Goal: Task Accomplishment & Management: Manage account settings

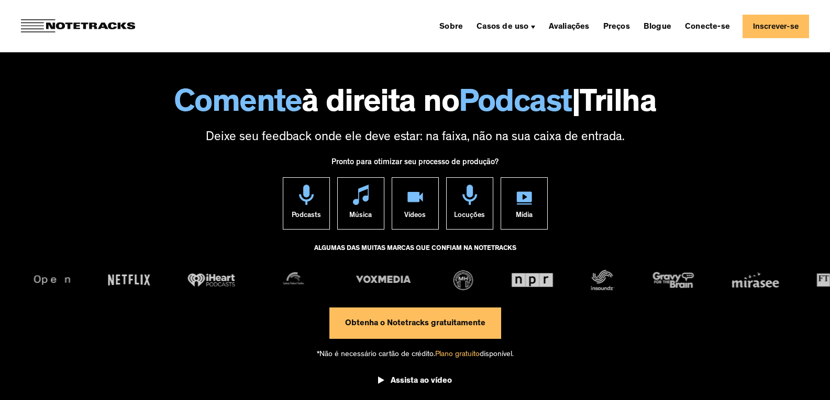
click at [778, 30] on link "Inscrever-se" at bounding box center [775, 27] width 66 height 24
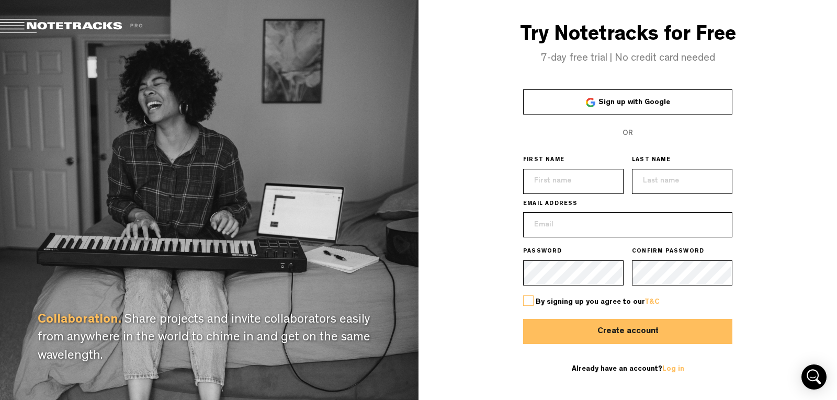
click at [565, 178] on input "text" at bounding box center [573, 181] width 100 height 25
type input "Thales"
type input "Silva da Hora Eça"
type input "thazzionmusic@gmail.com"
drag, startPoint x: 581, startPoint y: 178, endPoint x: 530, endPoint y: 183, distance: 51.0
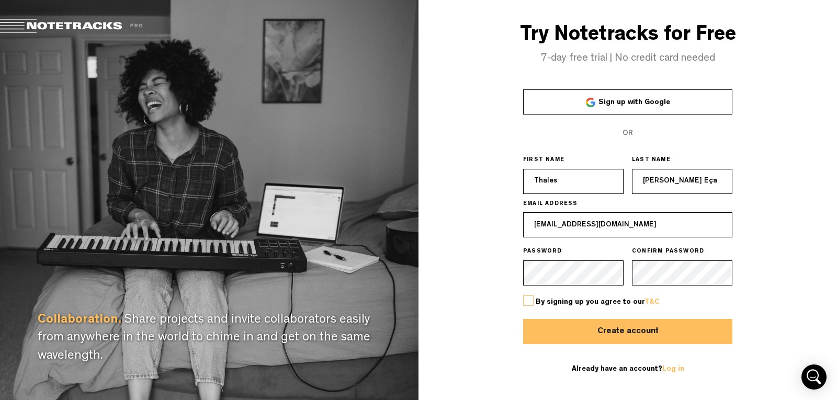
click at [530, 183] on input "Thales" at bounding box center [573, 181] width 100 height 25
click at [707, 172] on input "Silva da Hora Eça" at bounding box center [682, 181] width 100 height 25
click at [708, 179] on input "Silva da Hora Eça" at bounding box center [682, 181] width 100 height 25
drag, startPoint x: 687, startPoint y: 184, endPoint x: 620, endPoint y: 181, distance: 67.1
click at [620, 150] on div "FIRST NAME Thales LAST NAME Silva da Hora Eça" at bounding box center [627, 150] width 209 height 0
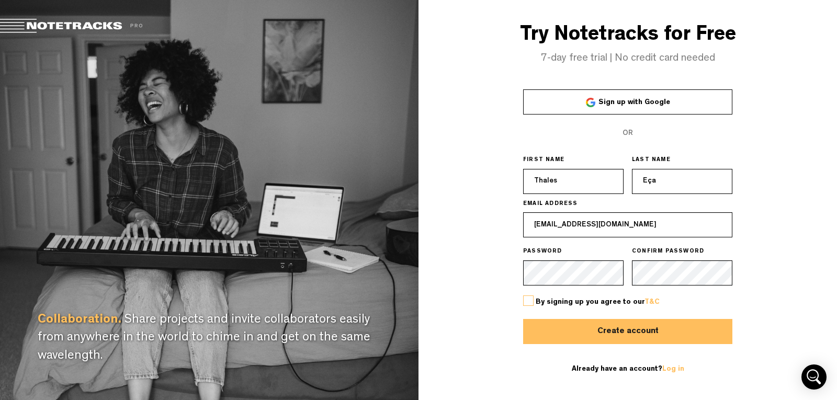
type input "Eça"
click at [709, 126] on div "OR" at bounding box center [627, 133] width 209 height 25
click at [532, 302] on label at bounding box center [528, 301] width 10 height 10
click at [0, 0] on input "checkbox" at bounding box center [0, 0] width 0 height 0
click at [621, 333] on button "Create account" at bounding box center [627, 331] width 209 height 25
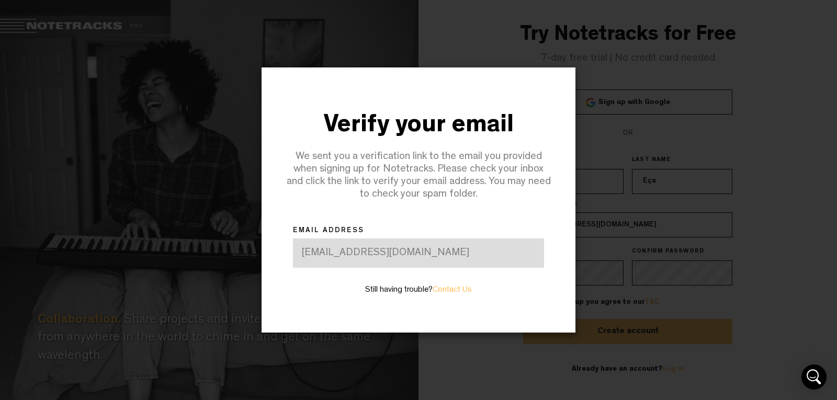
drag, startPoint x: 568, startPoint y: 31, endPoint x: 561, endPoint y: 38, distance: 9.6
click at [568, 30] on div "Verify your email We sent you a verification link to the email you provided whe…" at bounding box center [418, 200] width 419 height 400
click at [401, 290] on label "Still having trouble? Contact Us" at bounding box center [418, 291] width 107 height 12
drag, startPoint x: 401, startPoint y: 289, endPoint x: 413, endPoint y: 289, distance: 12.0
click at [402, 289] on label "Still having trouble? Contact Us" at bounding box center [418, 291] width 107 height 12
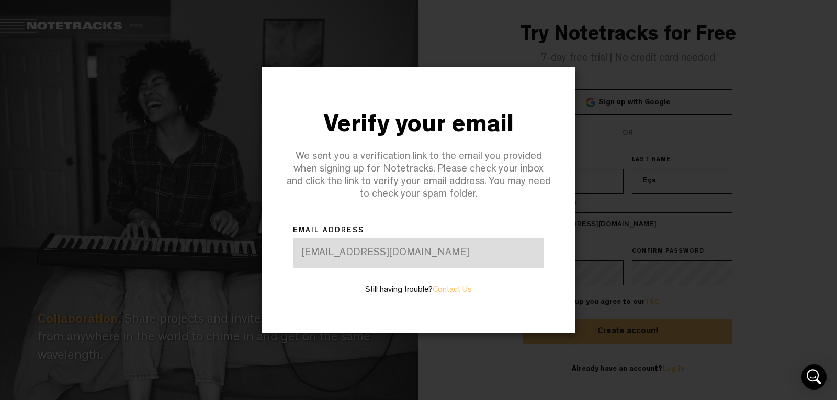
click at [494, 161] on div "We sent you a verification link to the email you provided when signing up for N…" at bounding box center [418, 176] width 267 height 50
click at [729, 53] on div at bounding box center [418, 200] width 837 height 400
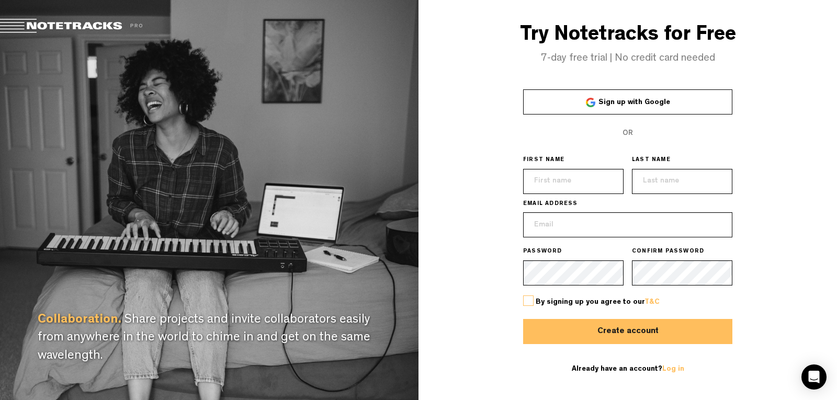
click at [654, 103] on span "Sign up with Google" at bounding box center [635, 102] width 72 height 7
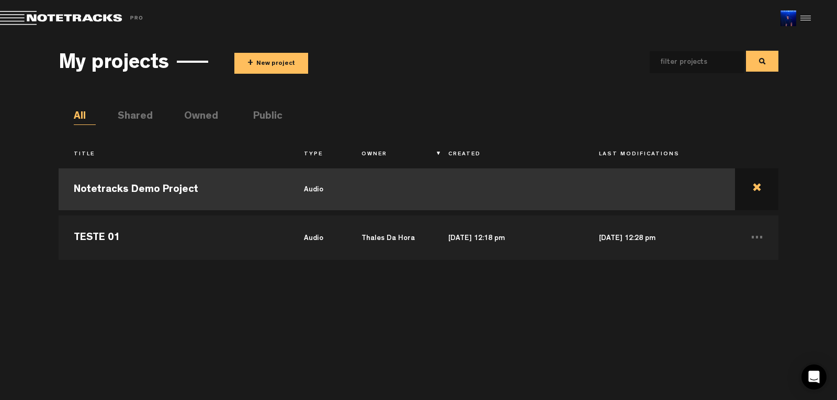
click at [759, 192] on td at bounding box center [756, 189] width 43 height 47
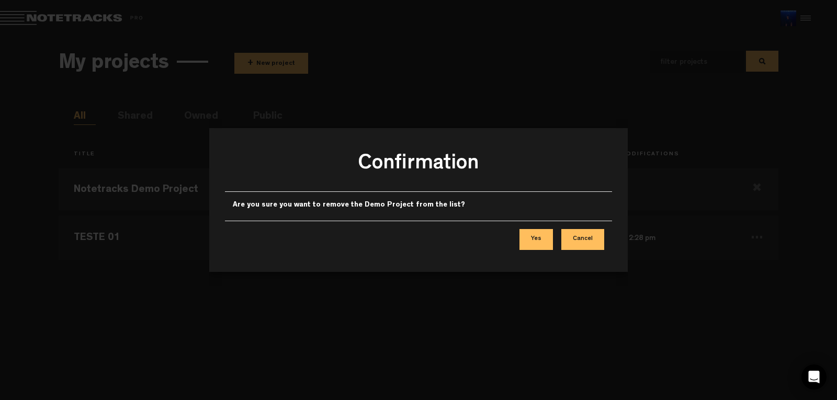
drag, startPoint x: 600, startPoint y: 242, endPoint x: 592, endPoint y: 242, distance: 8.4
click at [600, 241] on button "Cancel" at bounding box center [583, 239] width 43 height 21
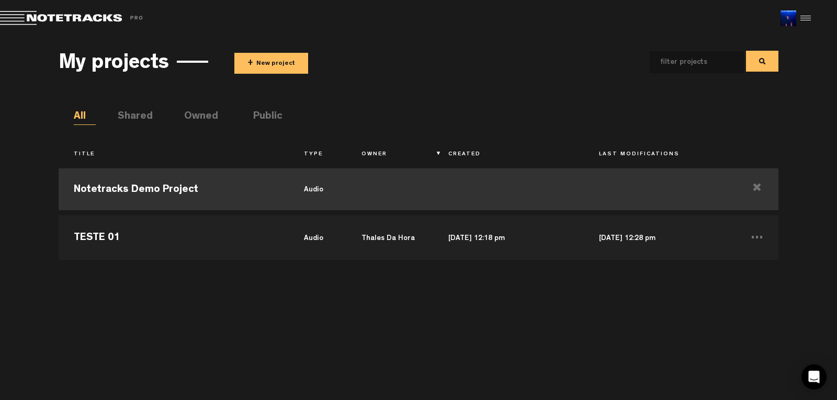
click at [177, 186] on td "Notetracks Demo Project" at bounding box center [174, 189] width 230 height 47
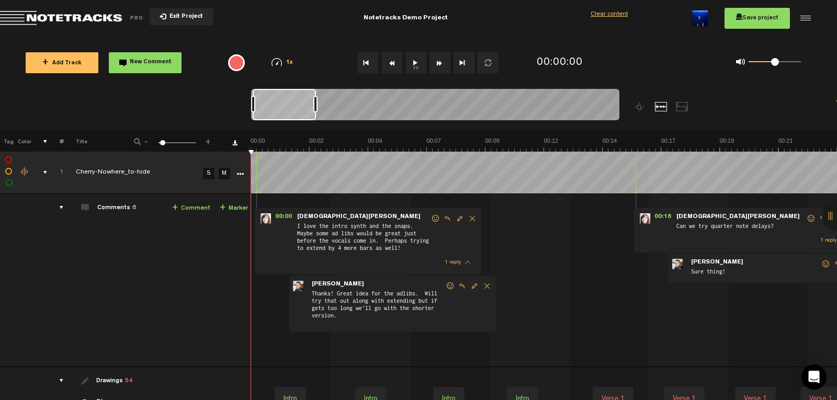
click at [414, 64] on button "1x" at bounding box center [416, 62] width 21 height 21
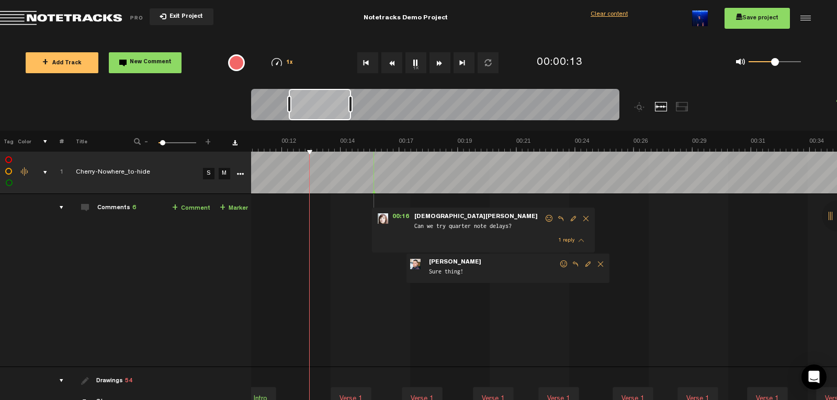
scroll to position [0, 262]
drag, startPoint x: 292, startPoint y: 100, endPoint x: 316, endPoint y: 108, distance: 25.2
click at [316, 108] on div at bounding box center [320, 104] width 62 height 31
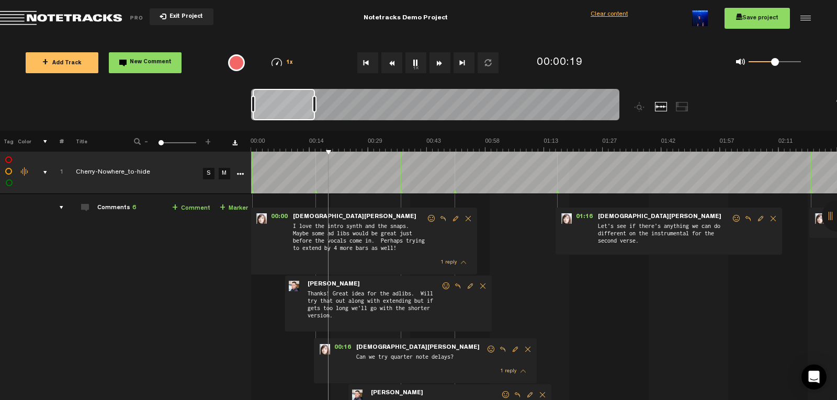
scroll to position [0, 0]
drag, startPoint x: 162, startPoint y: 144, endPoint x: 156, endPoint y: 147, distance: 6.8
click at [159, 144] on div "1 100 1" at bounding box center [178, 143] width 38 height 2
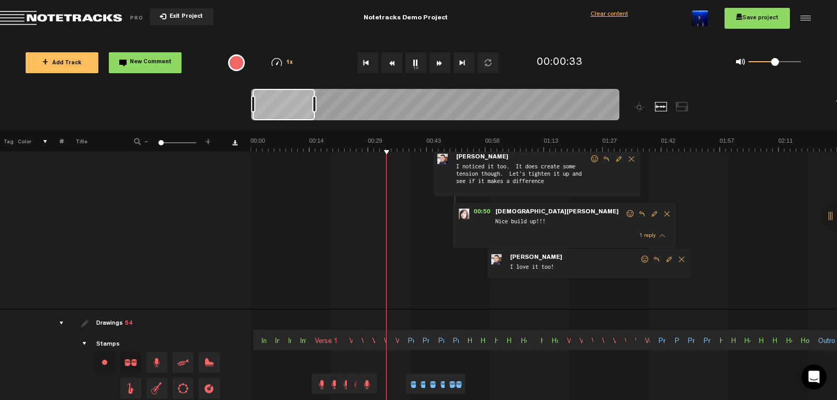
scroll to position [378, 0]
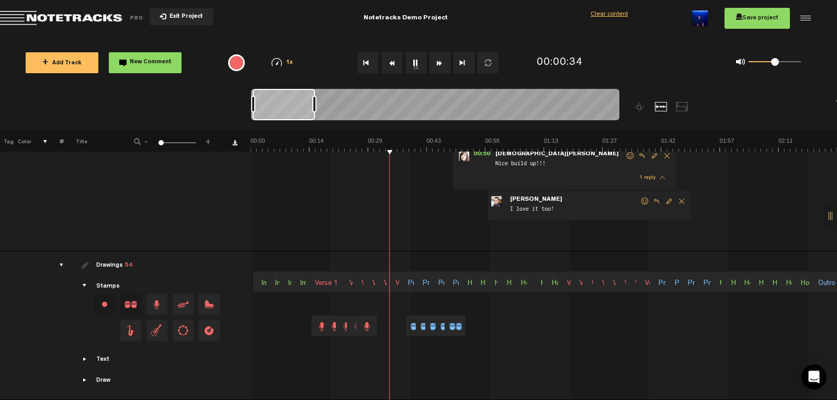
click at [681, 108] on div at bounding box center [682, 106] width 13 height 9
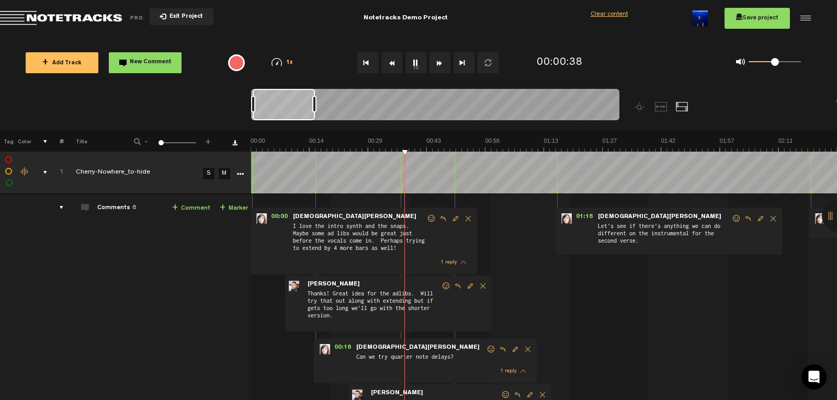
click at [662, 105] on div at bounding box center [661, 106] width 13 height 9
click at [836, 215] on div at bounding box center [837, 215] width 31 height 31
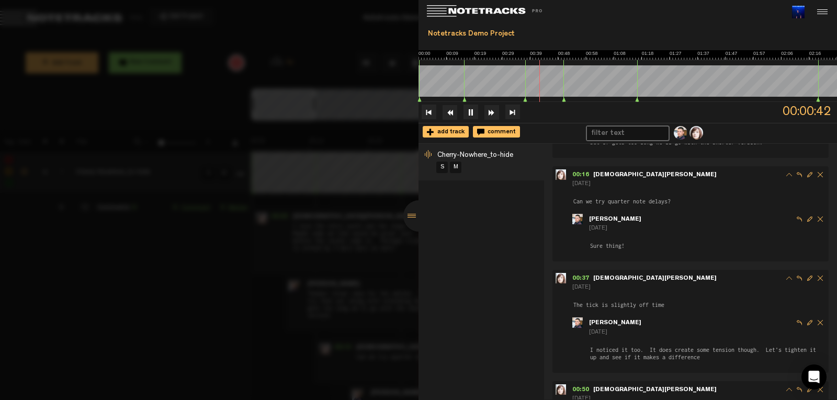
scroll to position [262, 0]
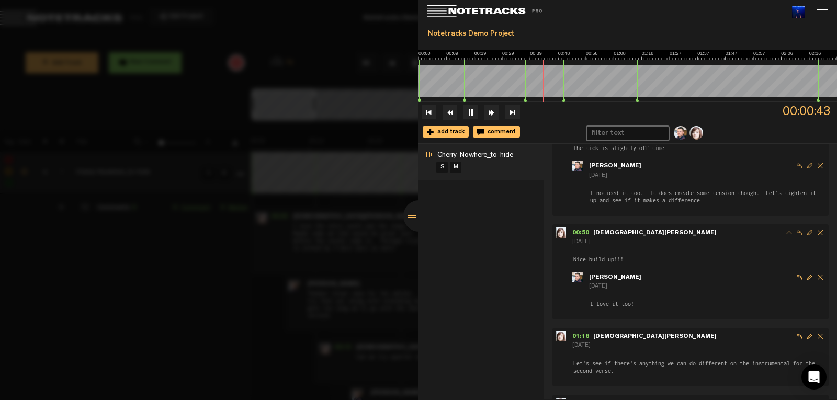
click at [600, 234] on span "Kristen Hall" at bounding box center [656, 233] width 124 height 6
click at [579, 231] on span "00:50" at bounding box center [583, 233] width 21 height 6
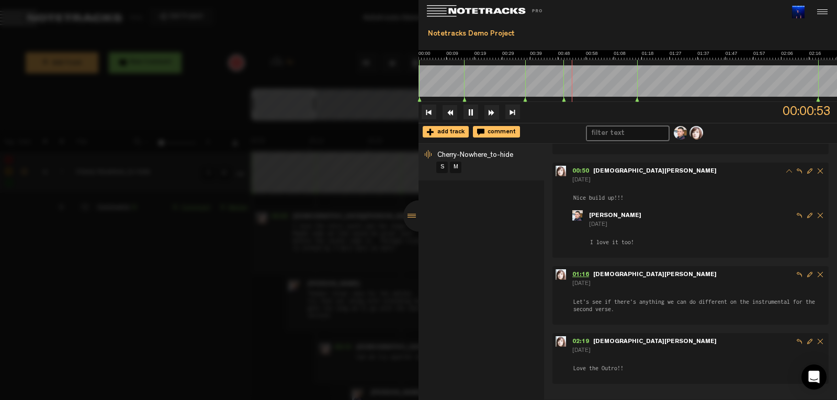
click at [581, 273] on span "01:16" at bounding box center [583, 275] width 21 height 6
click at [575, 339] on span "02:19" at bounding box center [583, 342] width 21 height 6
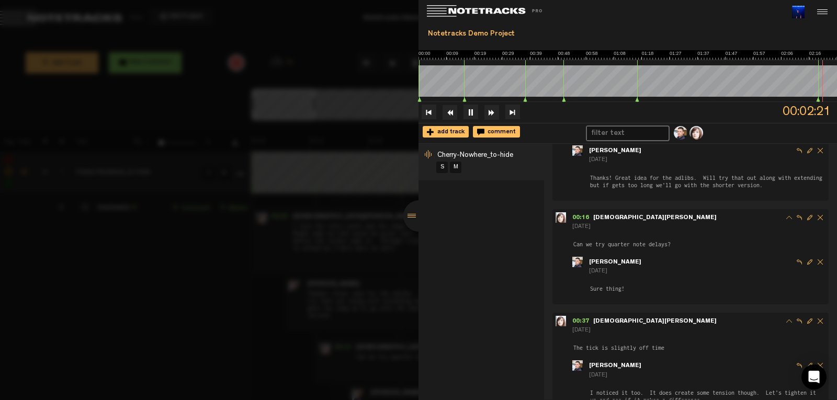
scroll to position [0, 0]
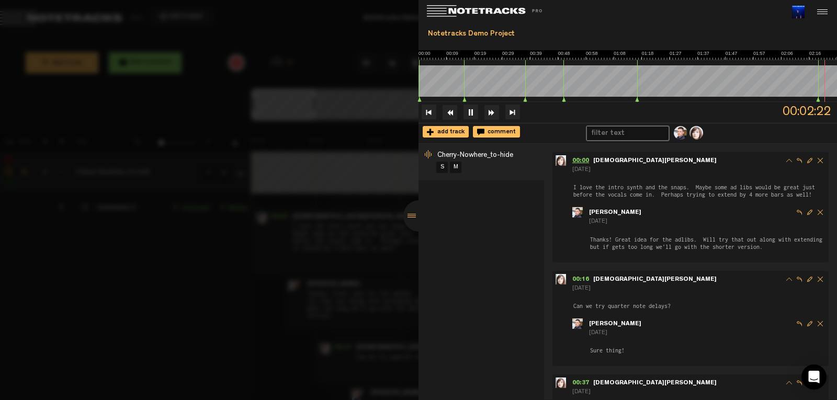
click at [584, 159] on span "00:00" at bounding box center [583, 161] width 21 height 6
click at [578, 282] on span "00:16" at bounding box center [583, 280] width 21 height 6
click at [826, 18] on div at bounding box center [821, 12] width 16 height 16
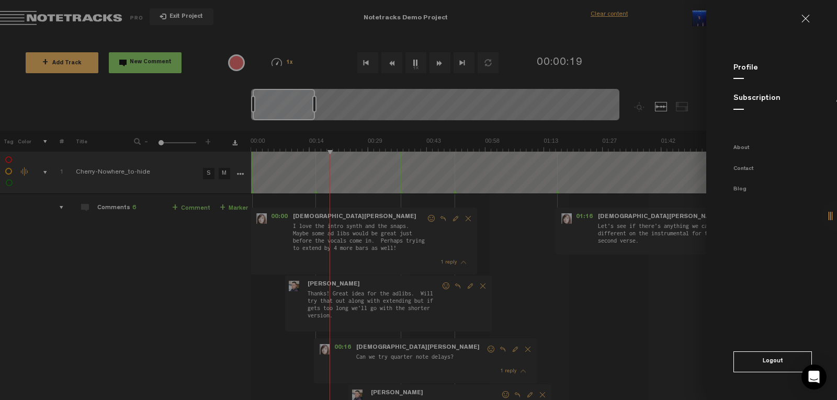
click at [809, 17] on link at bounding box center [810, 19] width 17 height 8
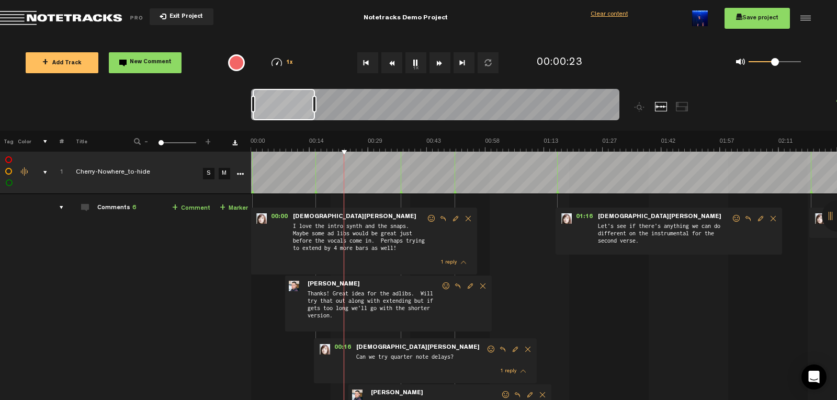
click at [46, 142] on th at bounding box center [39, 141] width 16 height 21
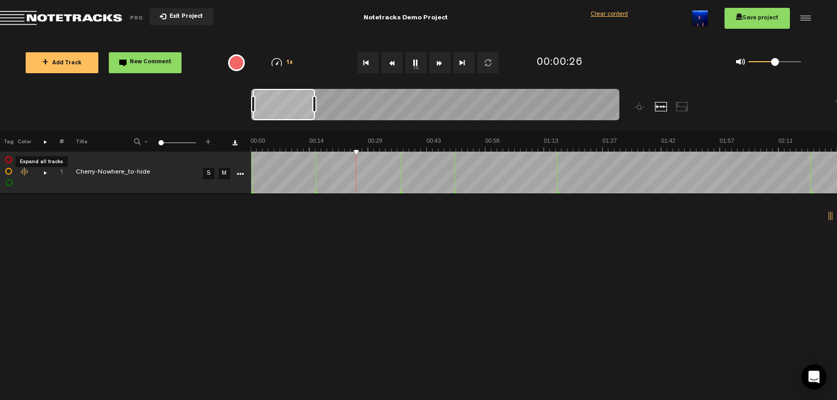
click at [46, 142] on th at bounding box center [39, 141] width 16 height 21
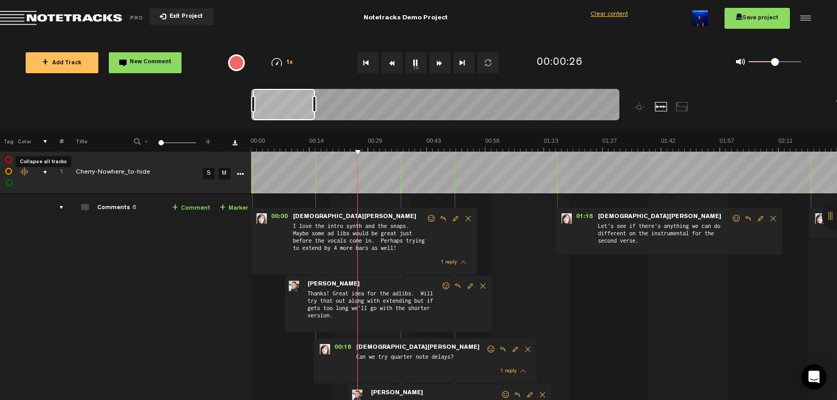
click at [46, 142] on th at bounding box center [39, 141] width 16 height 21
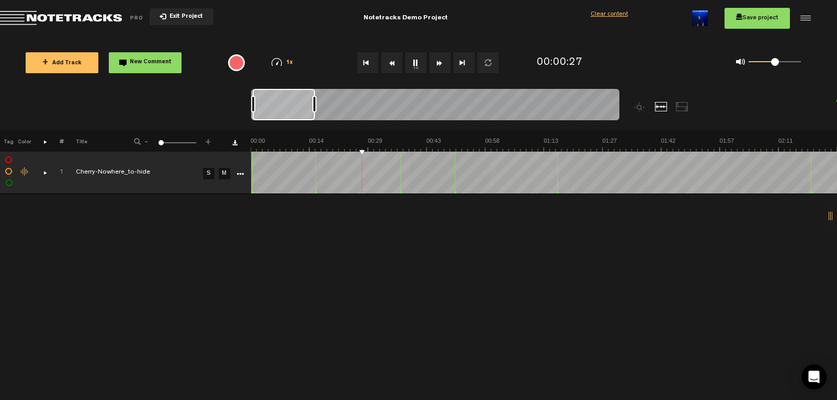
click at [75, 12] on span "Return to Project List" at bounding box center [73, 18] width 147 height 15
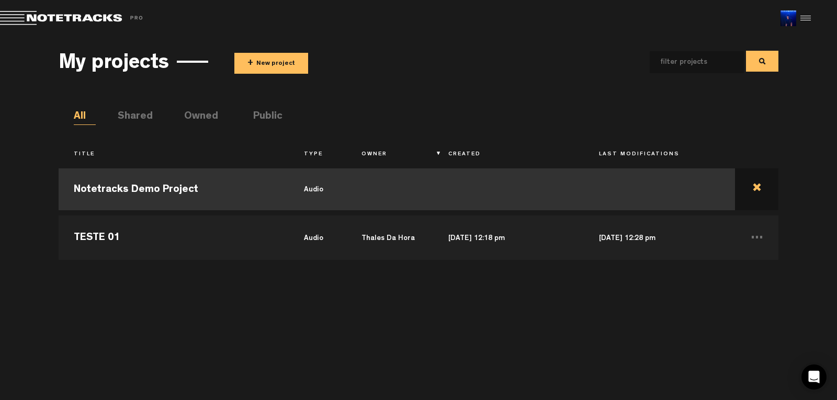
click at [759, 189] on td at bounding box center [756, 189] width 43 height 47
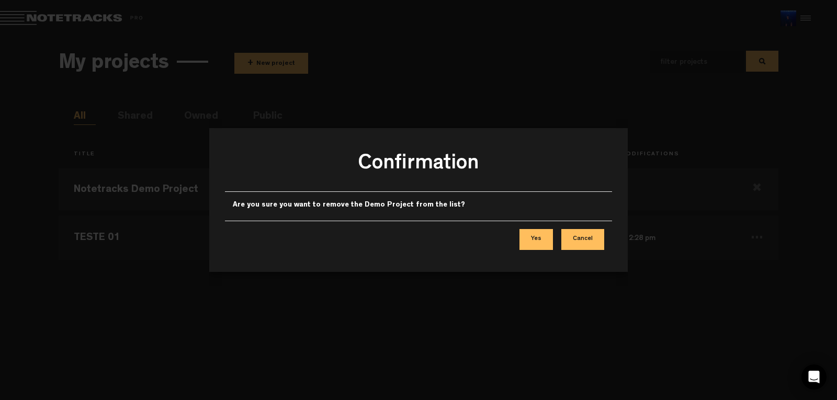
click at [540, 241] on button "Yes" at bounding box center [536, 239] width 33 height 21
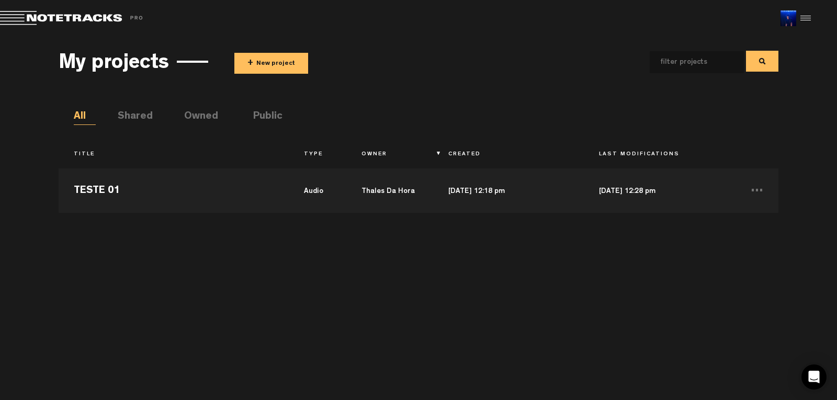
click at [385, 310] on div "Notetracks Demo Project audio TESTE 01 audio Thales Da Hora Aug 21, 2025 — 12:1…" at bounding box center [419, 276] width 720 height 227
